Goal: Register for event/course

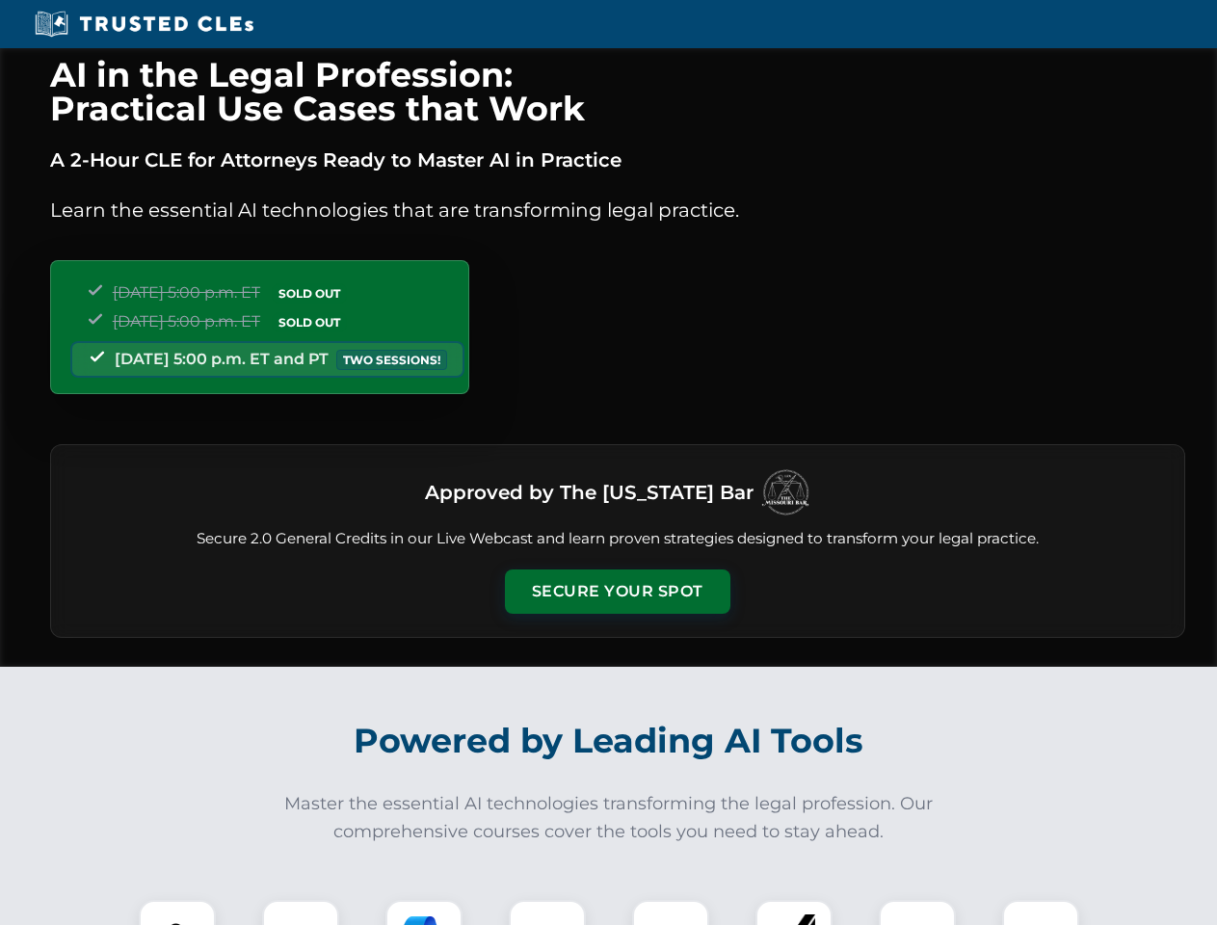
click at [617, 592] on button "Secure Your Spot" at bounding box center [618, 592] width 226 height 44
click at [177, 913] on img at bounding box center [177, 939] width 56 height 56
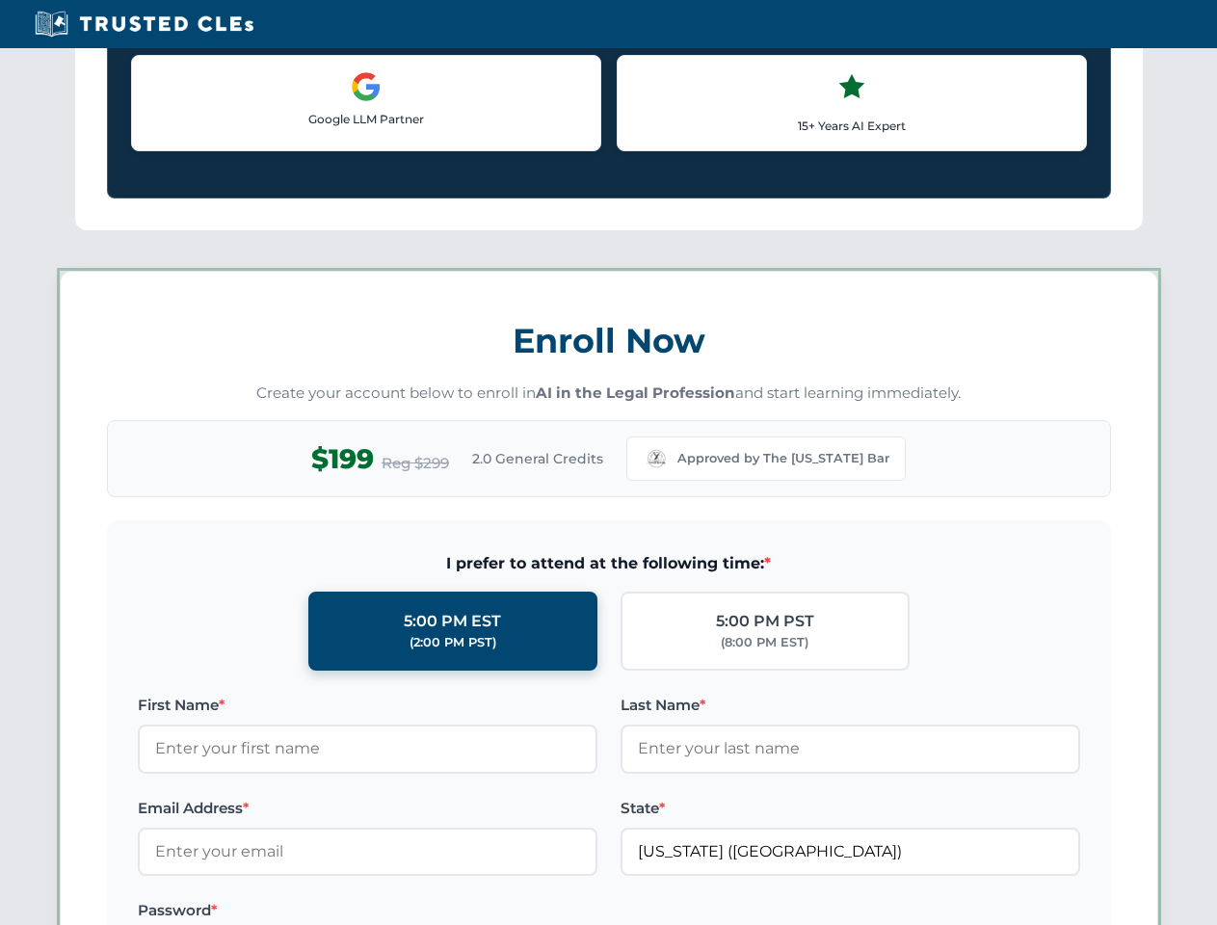
click at [424, 913] on label "Password *" at bounding box center [368, 910] width 460 height 23
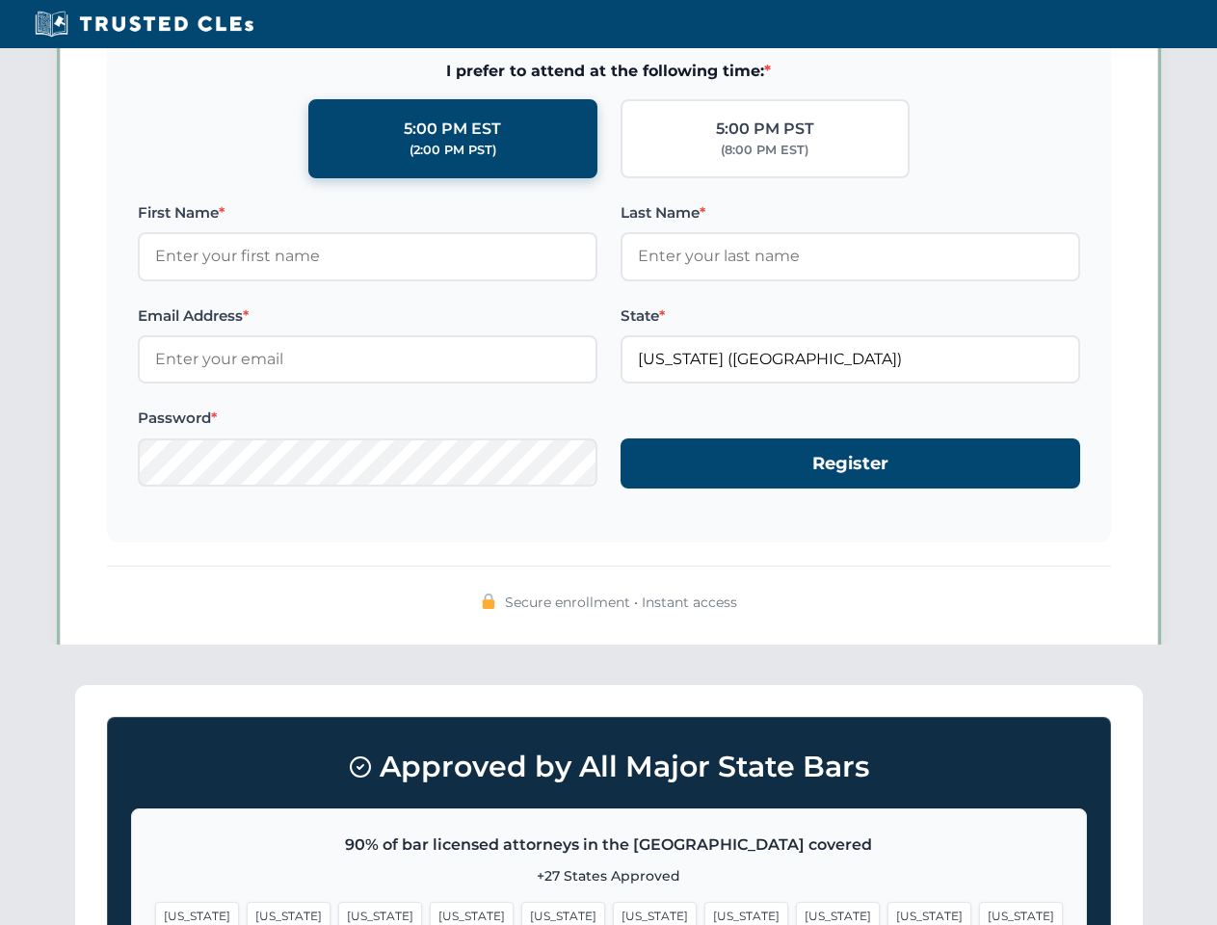
click at [888, 913] on span "[US_STATE]" at bounding box center [930, 916] width 84 height 28
